Goal: Find specific fact: Find contact information

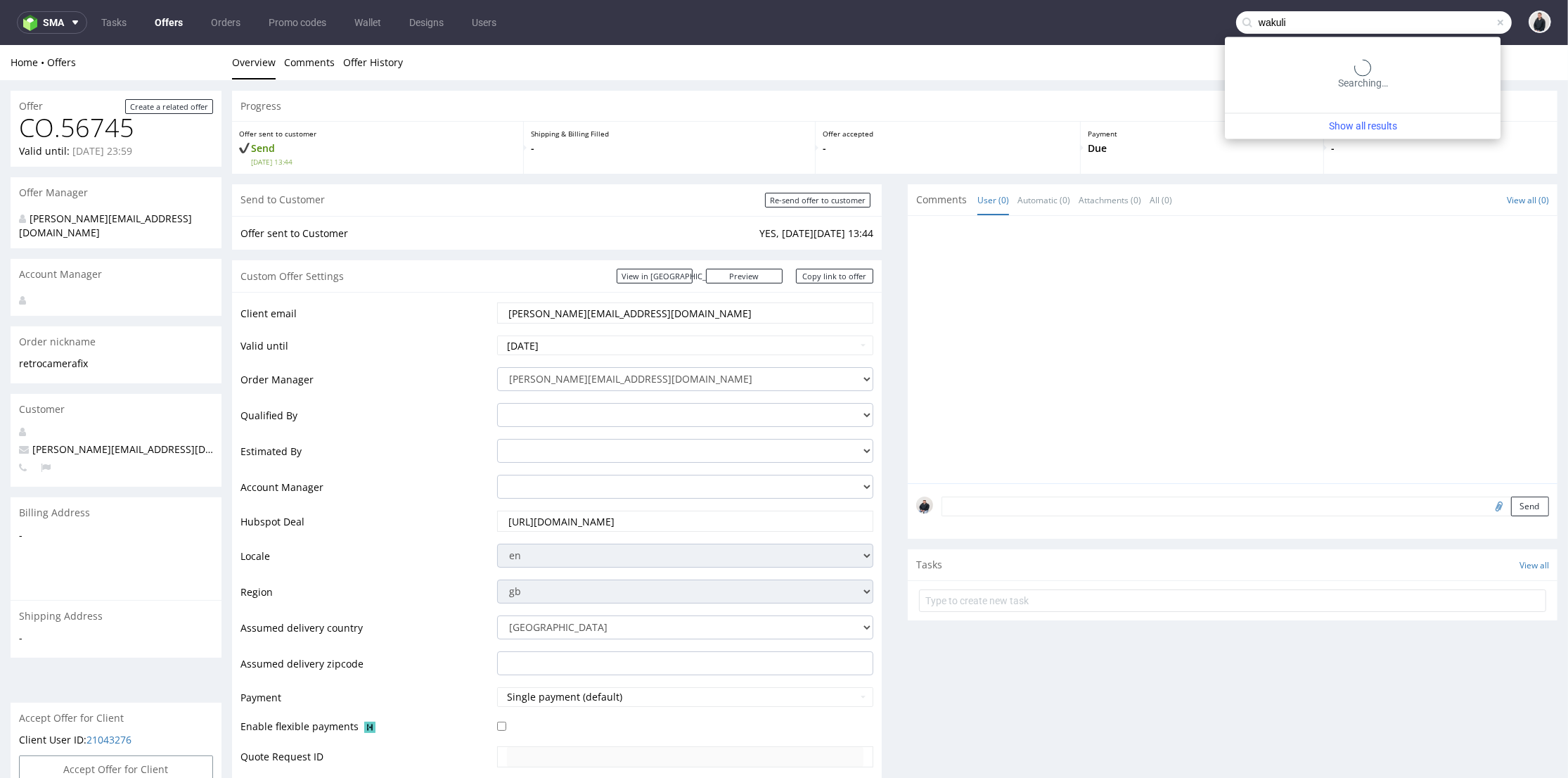
type input "wakuli"
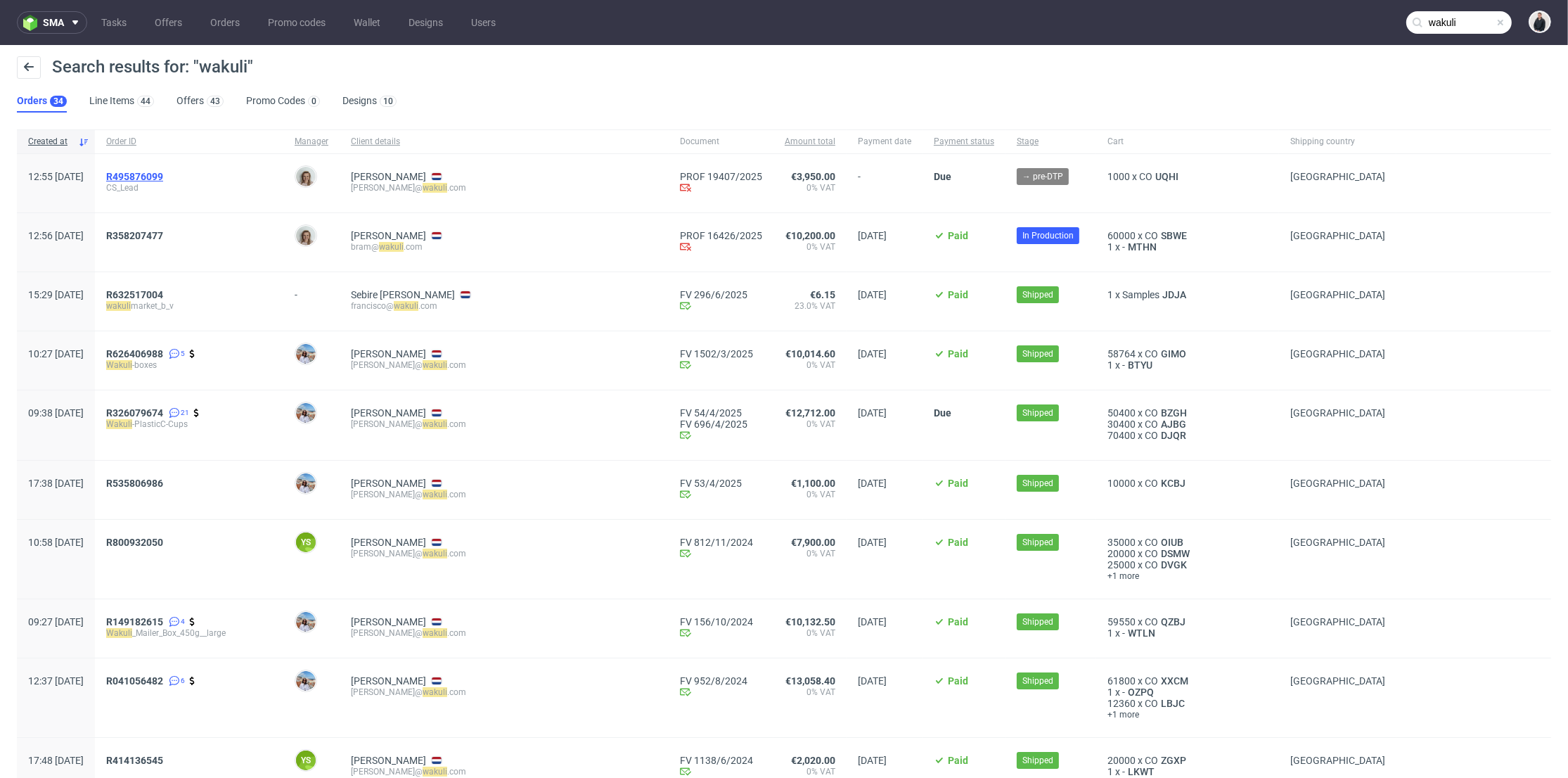
click at [163, 173] on span "R495876099" at bounding box center [134, 176] width 57 height 11
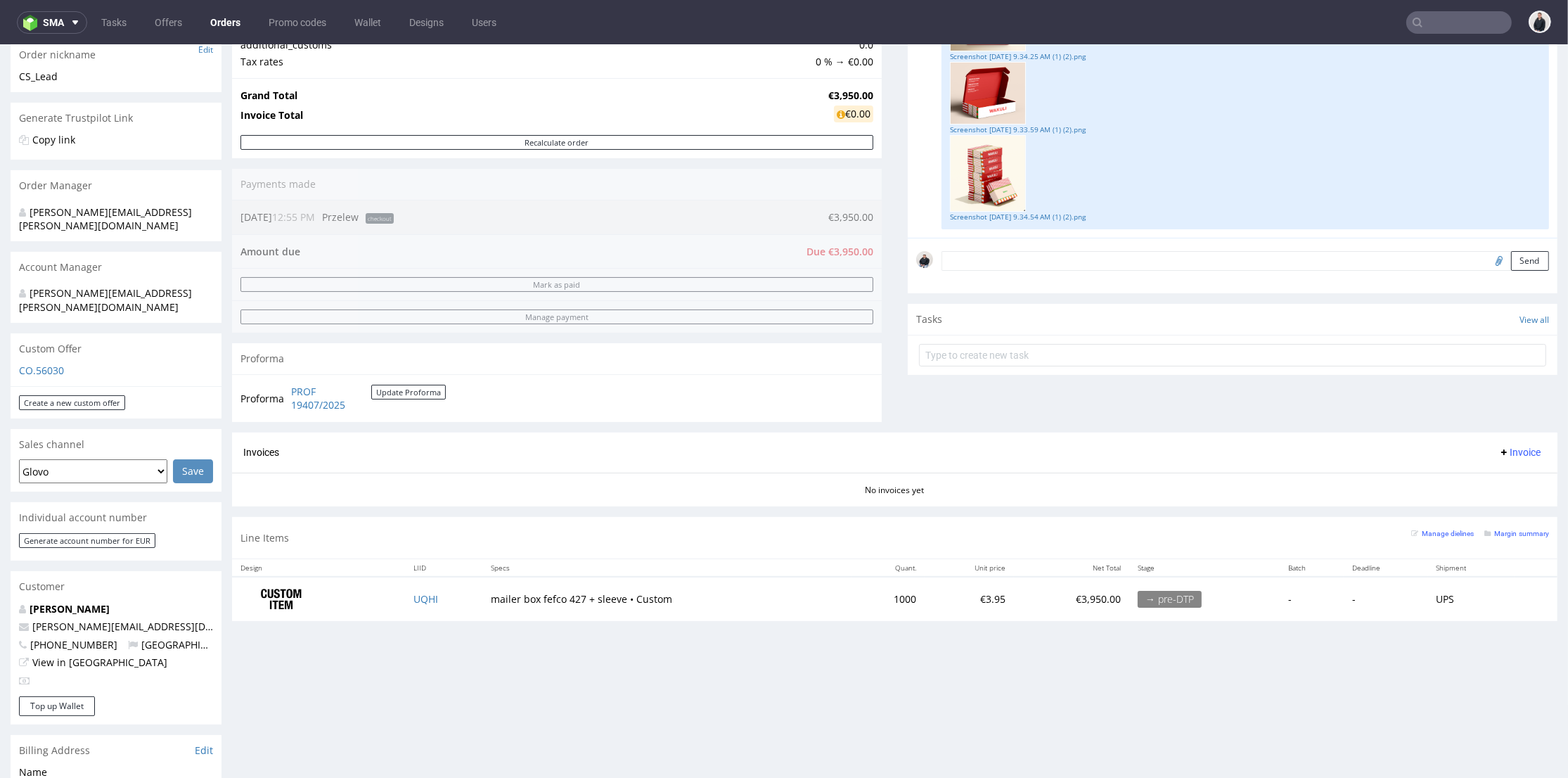
scroll to position [313, 0]
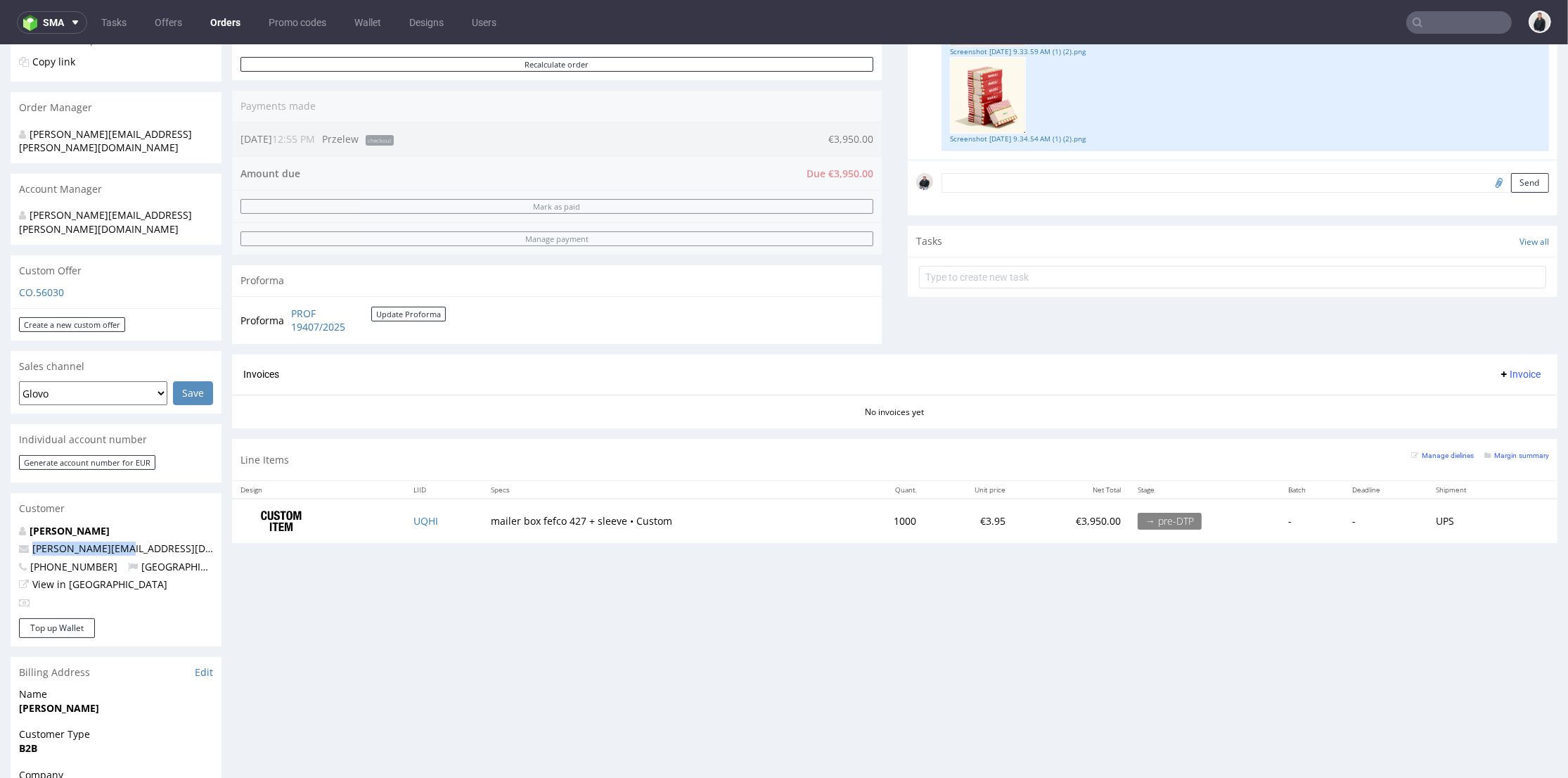
drag, startPoint x: 97, startPoint y: 524, endPoint x: 27, endPoint y: 524, distance: 70.0
click at [27, 541] on p "[PERSON_NAME][EMAIL_ADDRESS][DOMAIN_NAME]" at bounding box center [116, 548] width 194 height 14
copy span "[PERSON_NAME][EMAIL_ADDRESS][DOMAIN_NAME]"
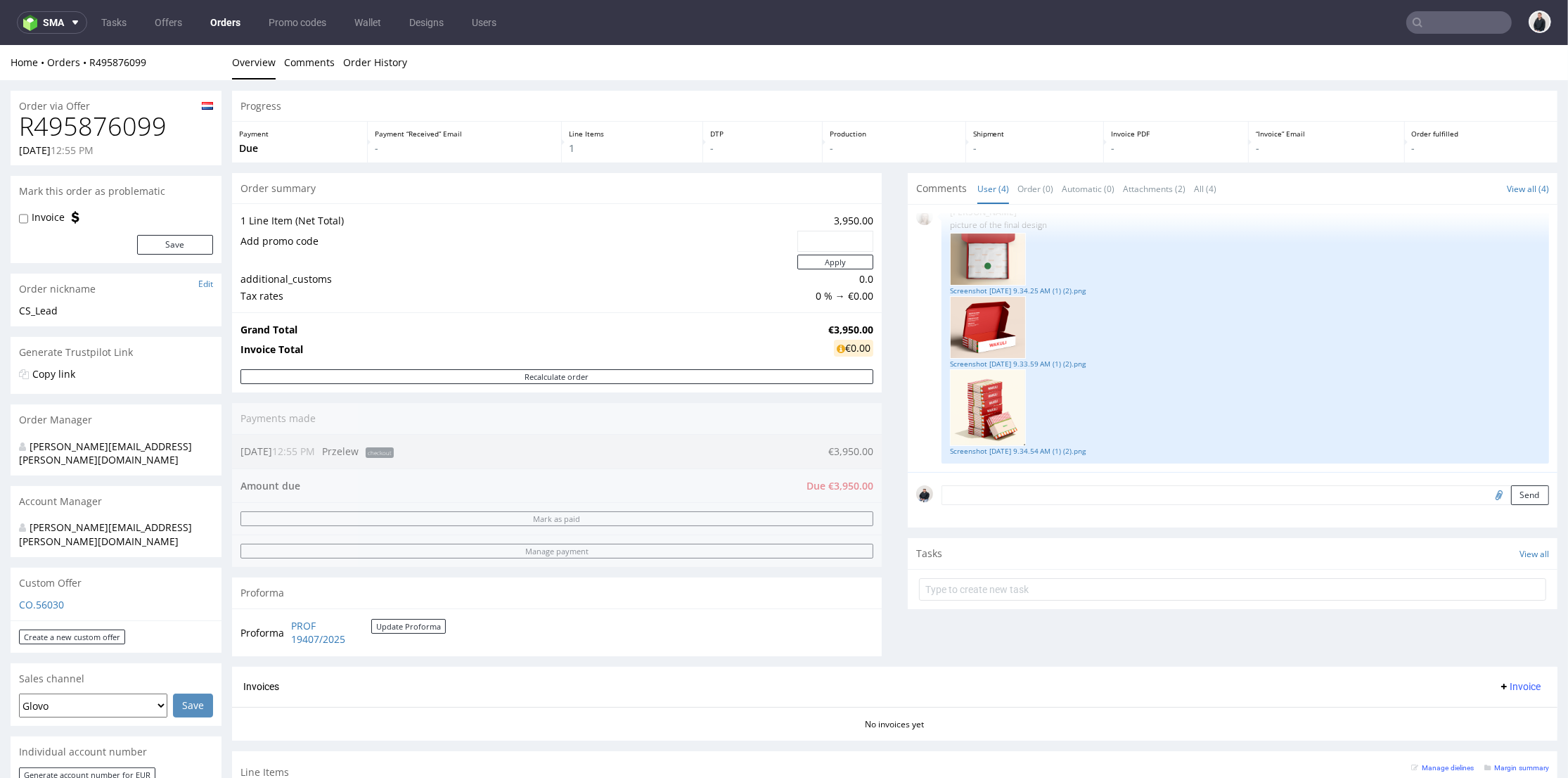
scroll to position [390, 0]
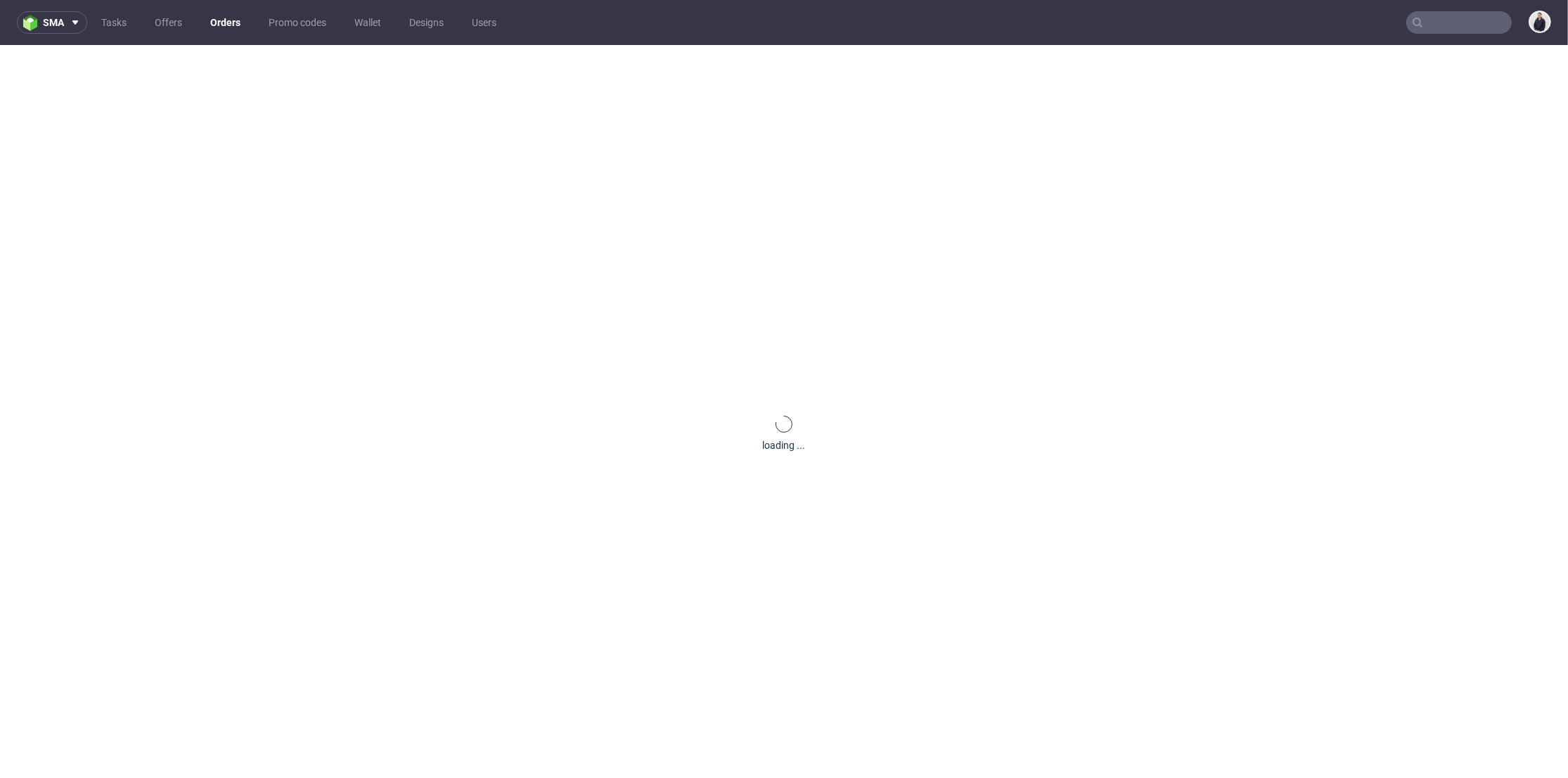
type input "wakuli"
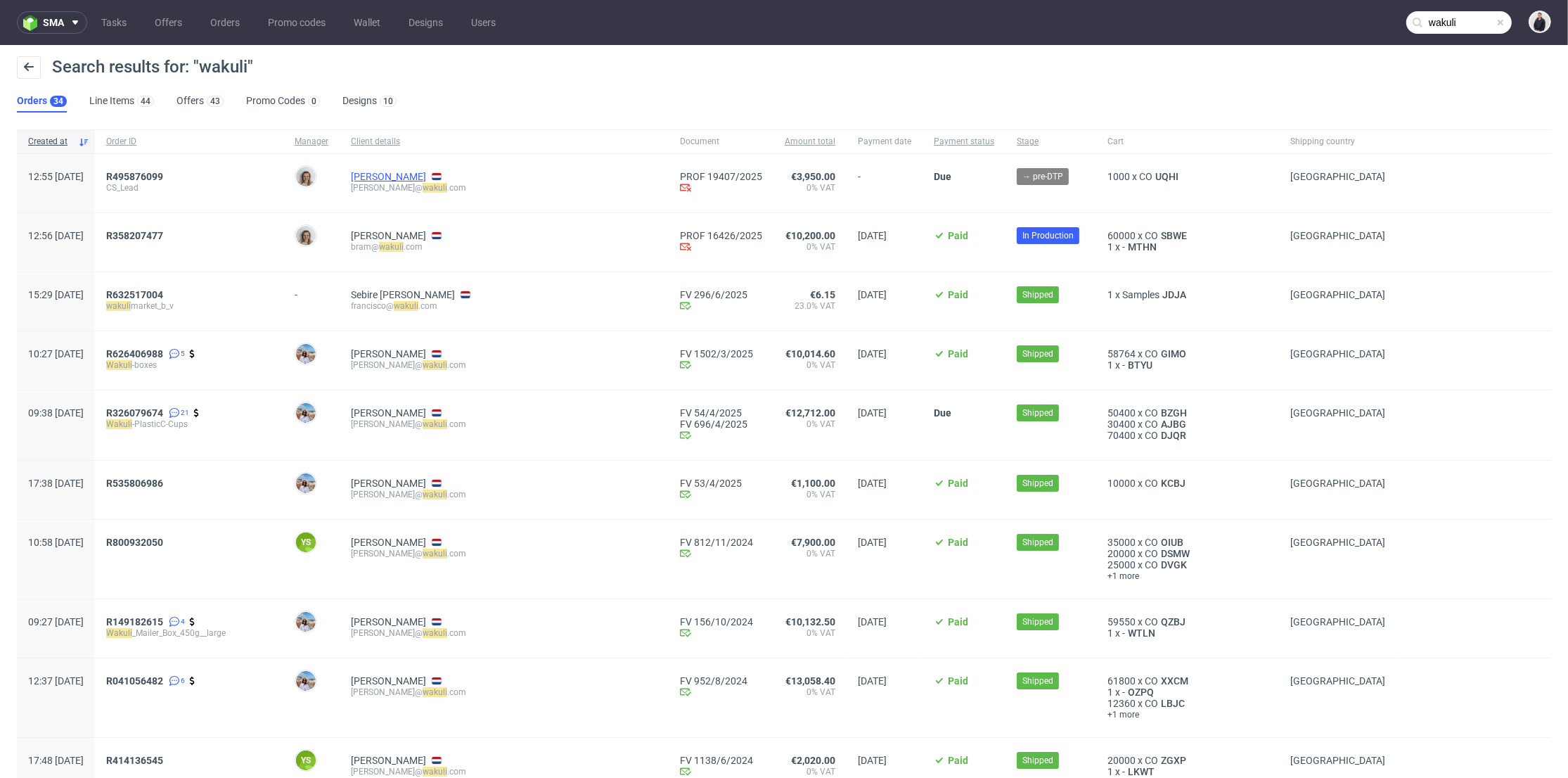
click at [426, 176] on link "[PERSON_NAME]" at bounding box center [389, 176] width 75 height 11
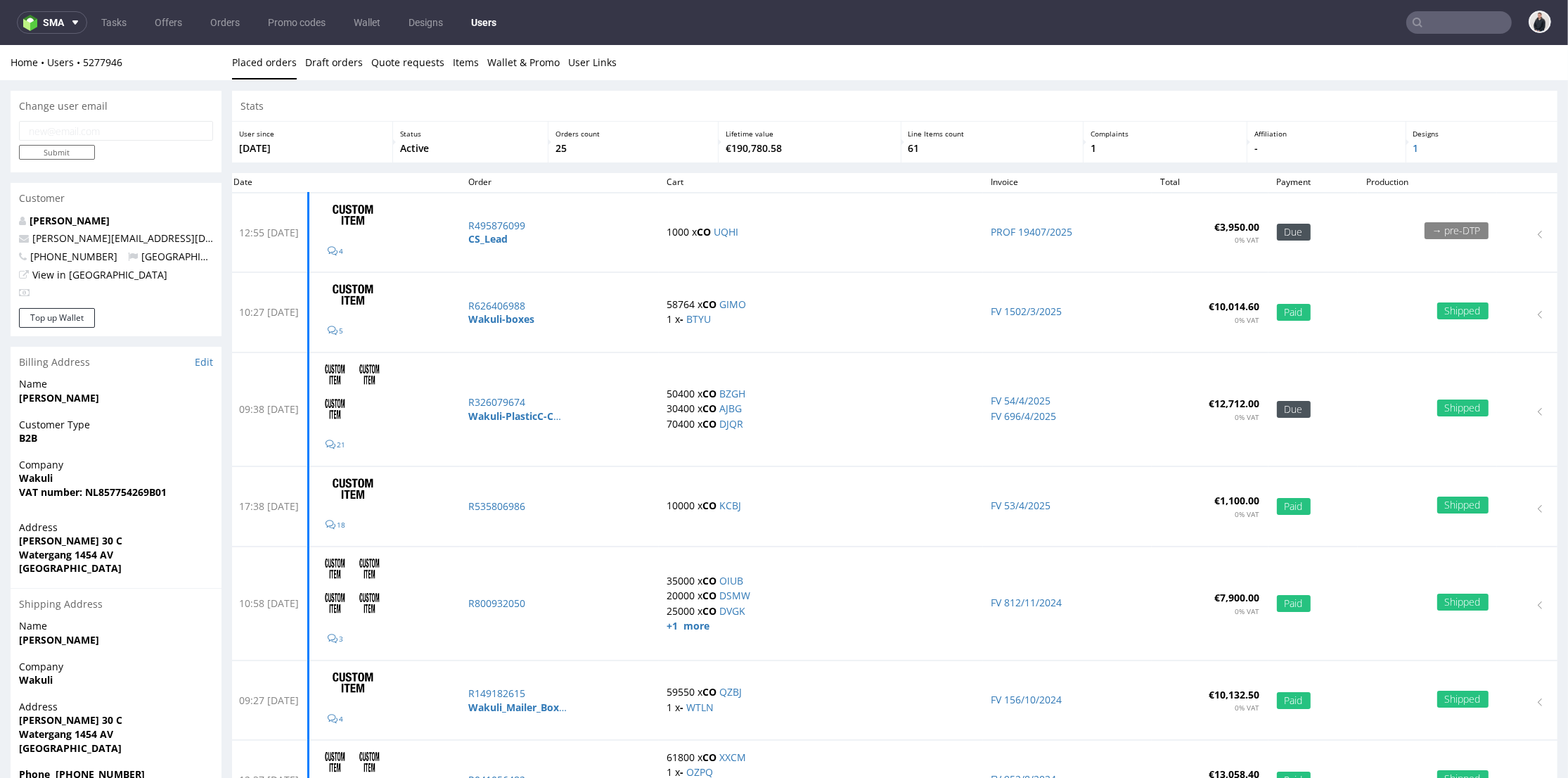
type input "wakuli"
